Goal: Check status

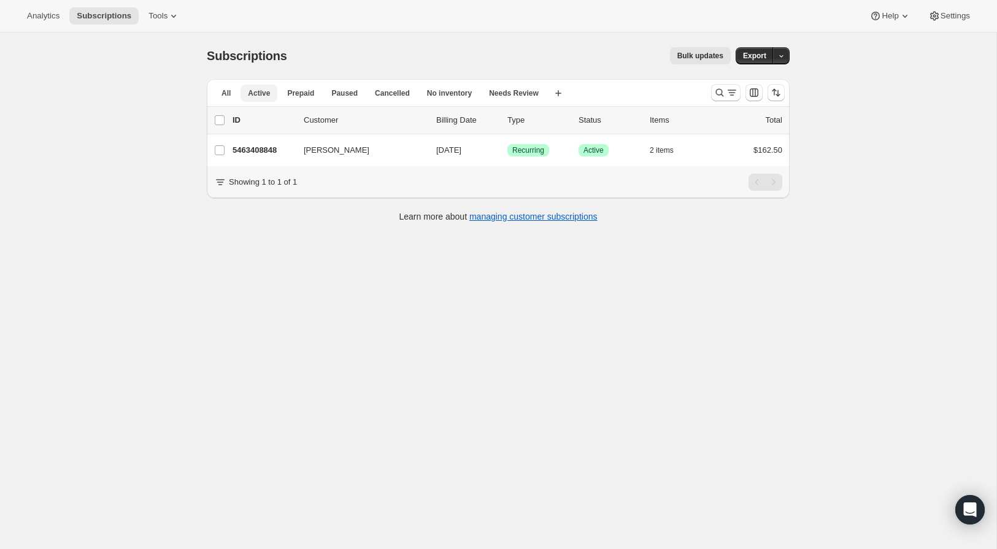
click at [266, 96] on span "Active" at bounding box center [259, 93] width 22 height 10
click at [230, 95] on span "All" at bounding box center [225, 93] width 9 height 10
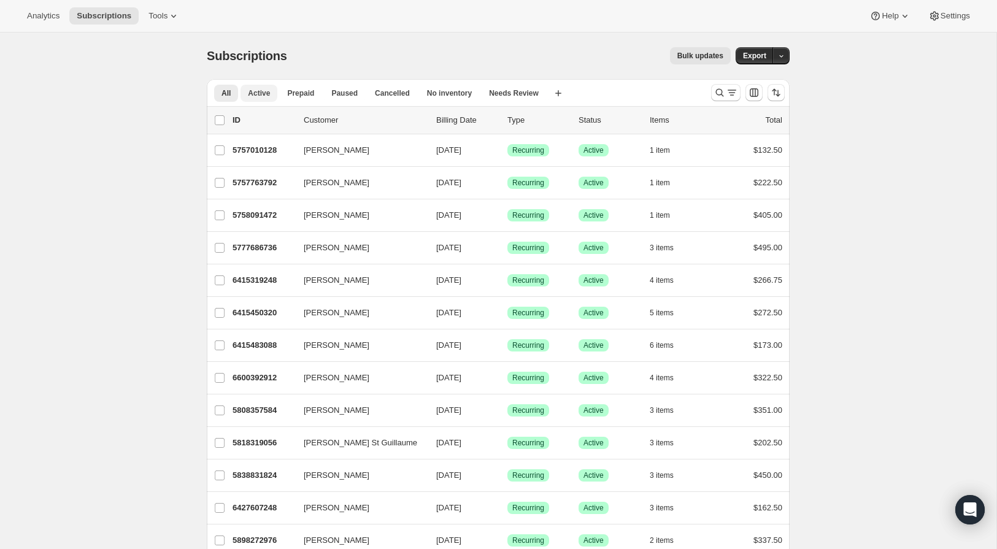
click at [262, 94] on span "Active" at bounding box center [259, 93] width 22 height 10
click at [388, 89] on span "Cancelled" at bounding box center [392, 93] width 35 height 10
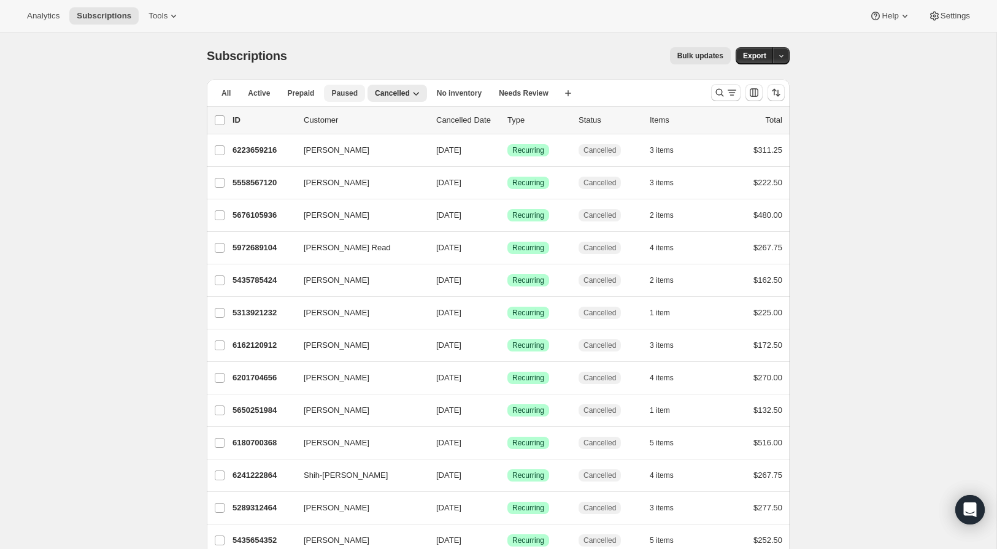
click at [337, 91] on span "Paused" at bounding box center [344, 93] width 26 height 10
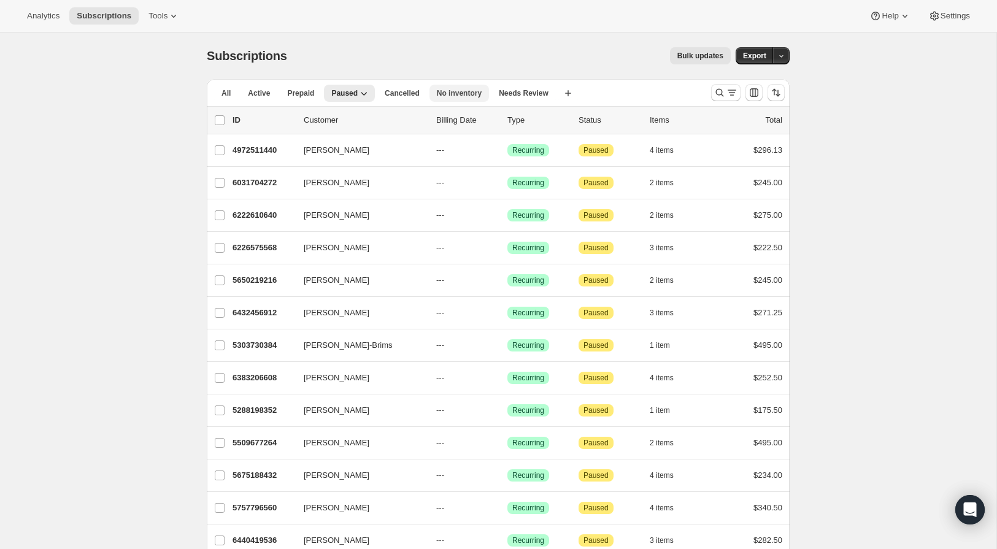
click at [467, 93] on span "No inventory" at bounding box center [459, 93] width 45 height 10
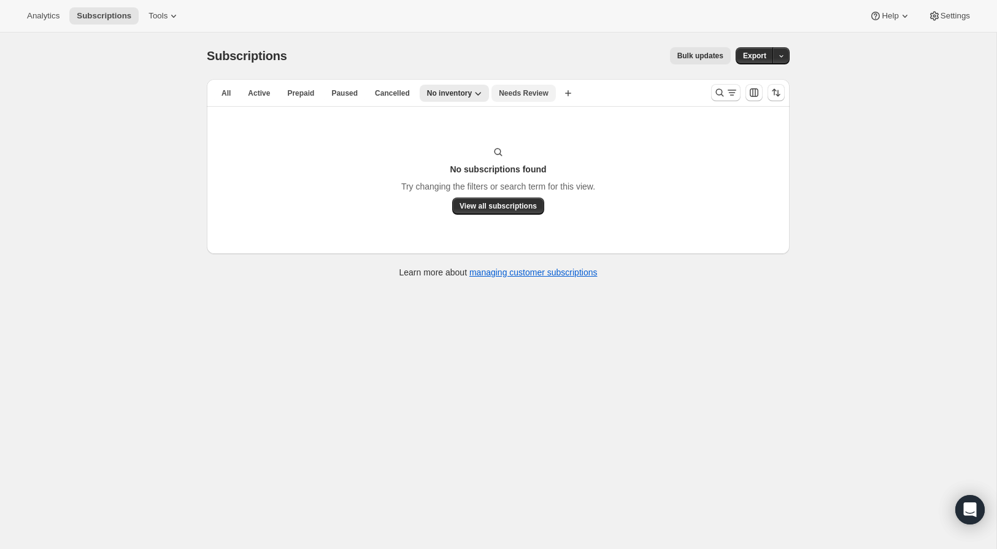
click at [523, 94] on span "Needs Review" at bounding box center [524, 93] width 50 height 10
click at [407, 98] on span "Cancelled" at bounding box center [392, 93] width 35 height 10
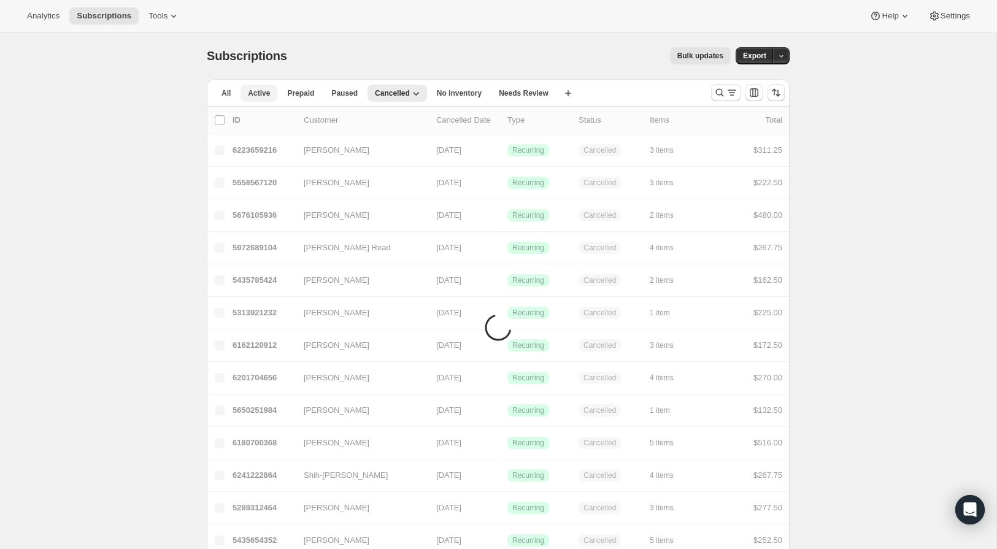
click at [259, 96] on span "Active" at bounding box center [259, 93] width 22 height 10
